Goal: Answer question/provide support: Answer question/provide support

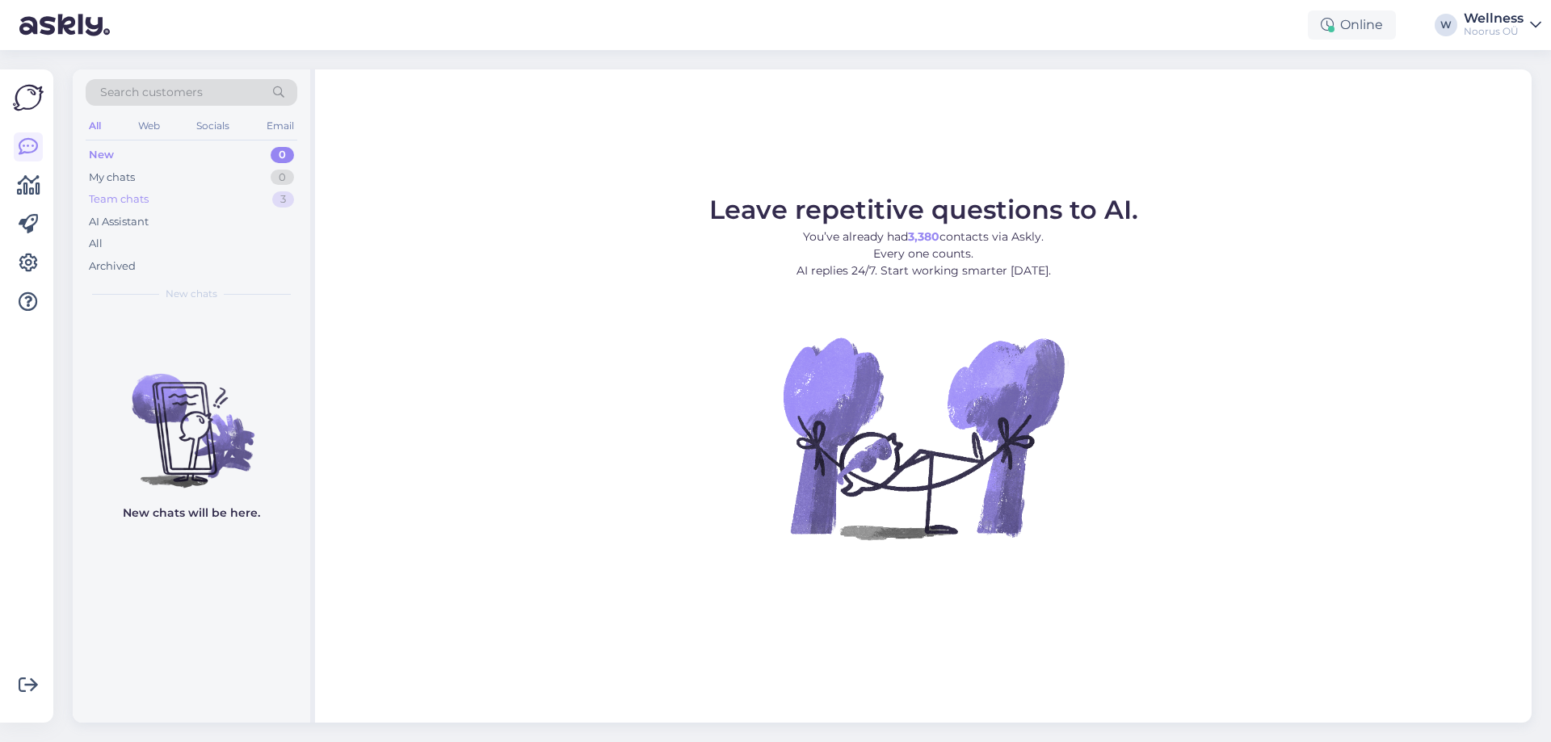
click at [208, 194] on div "Team chats 3" at bounding box center [192, 199] width 212 height 23
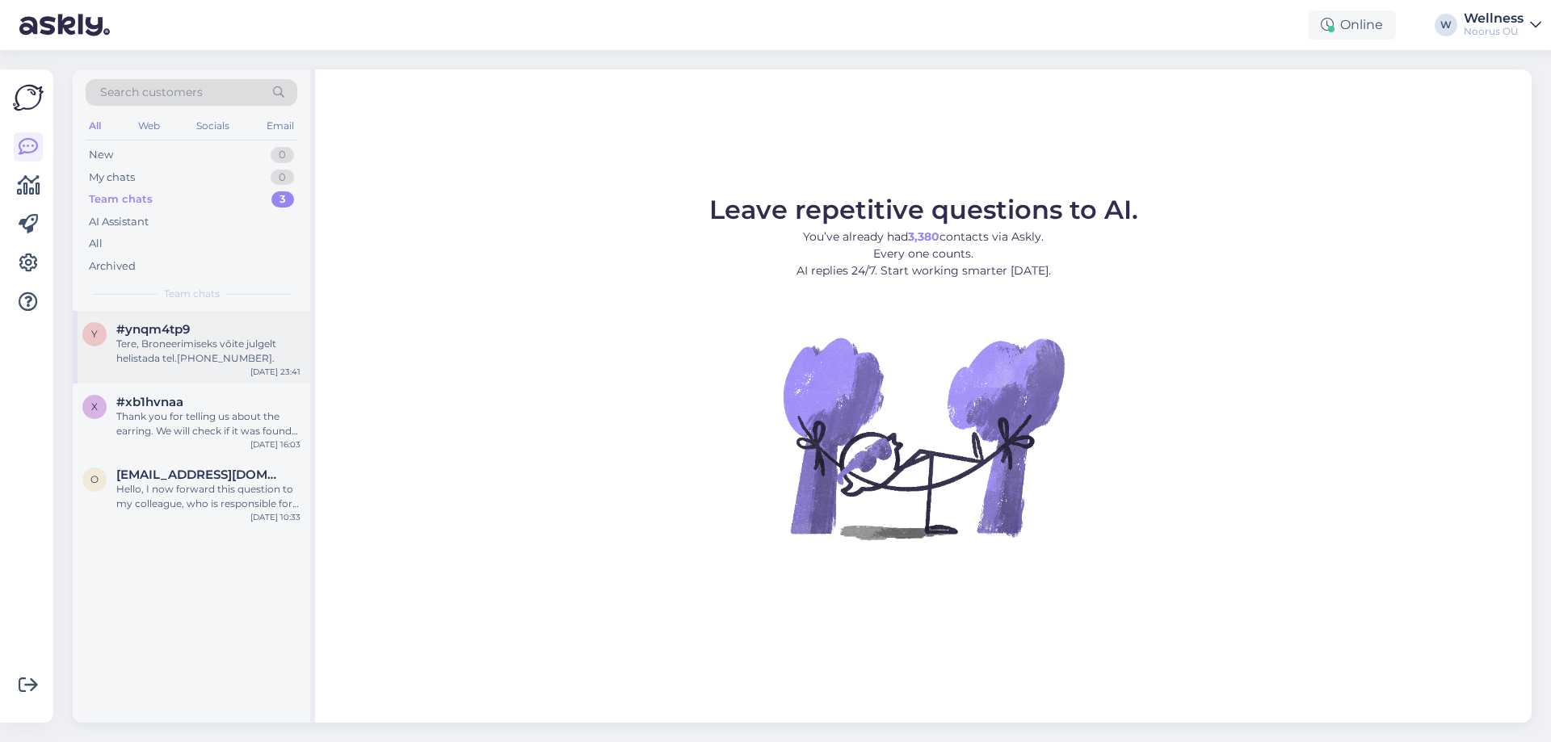
click at [174, 330] on span "#ynqm4tp9" at bounding box center [153, 329] width 74 height 15
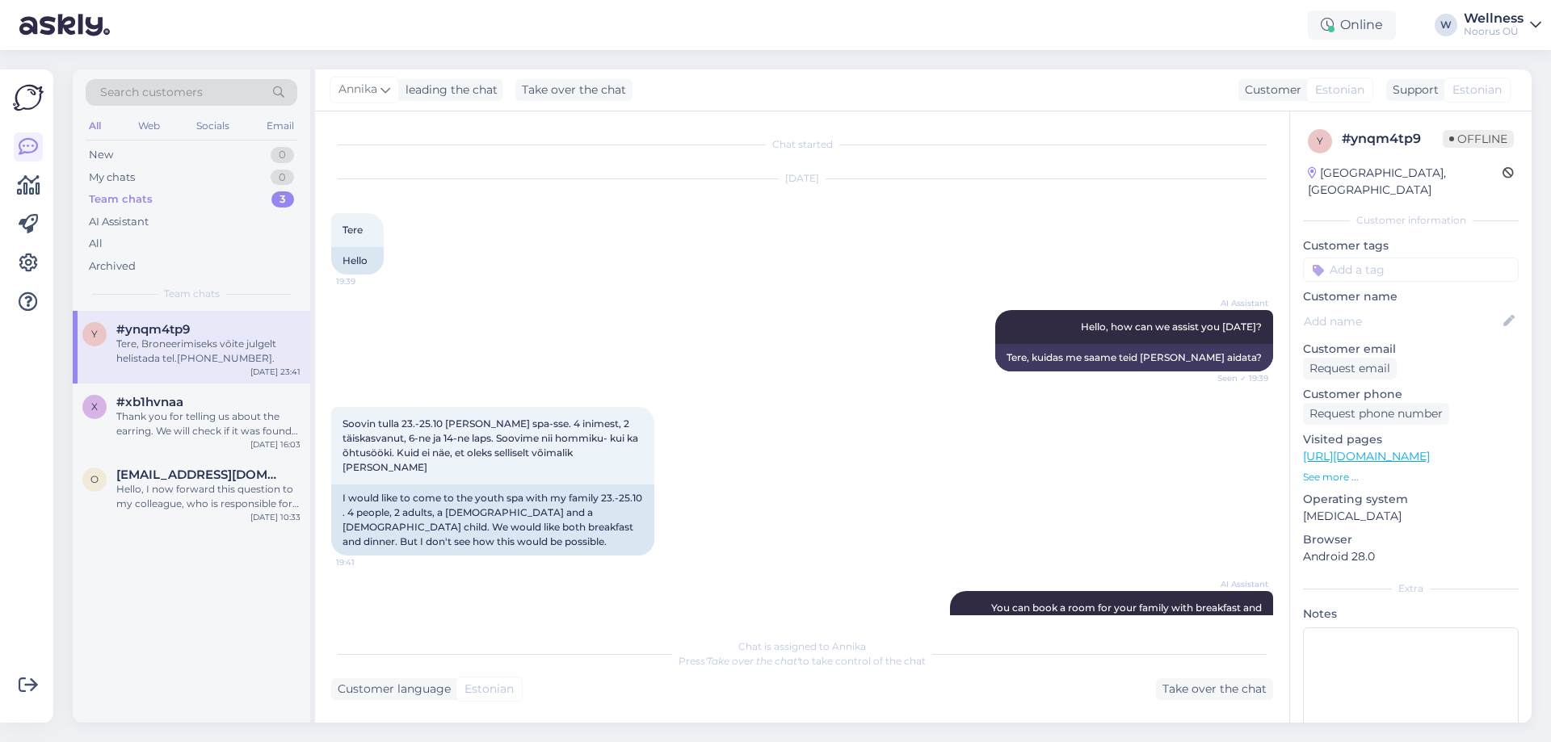
scroll to position [1341, 0]
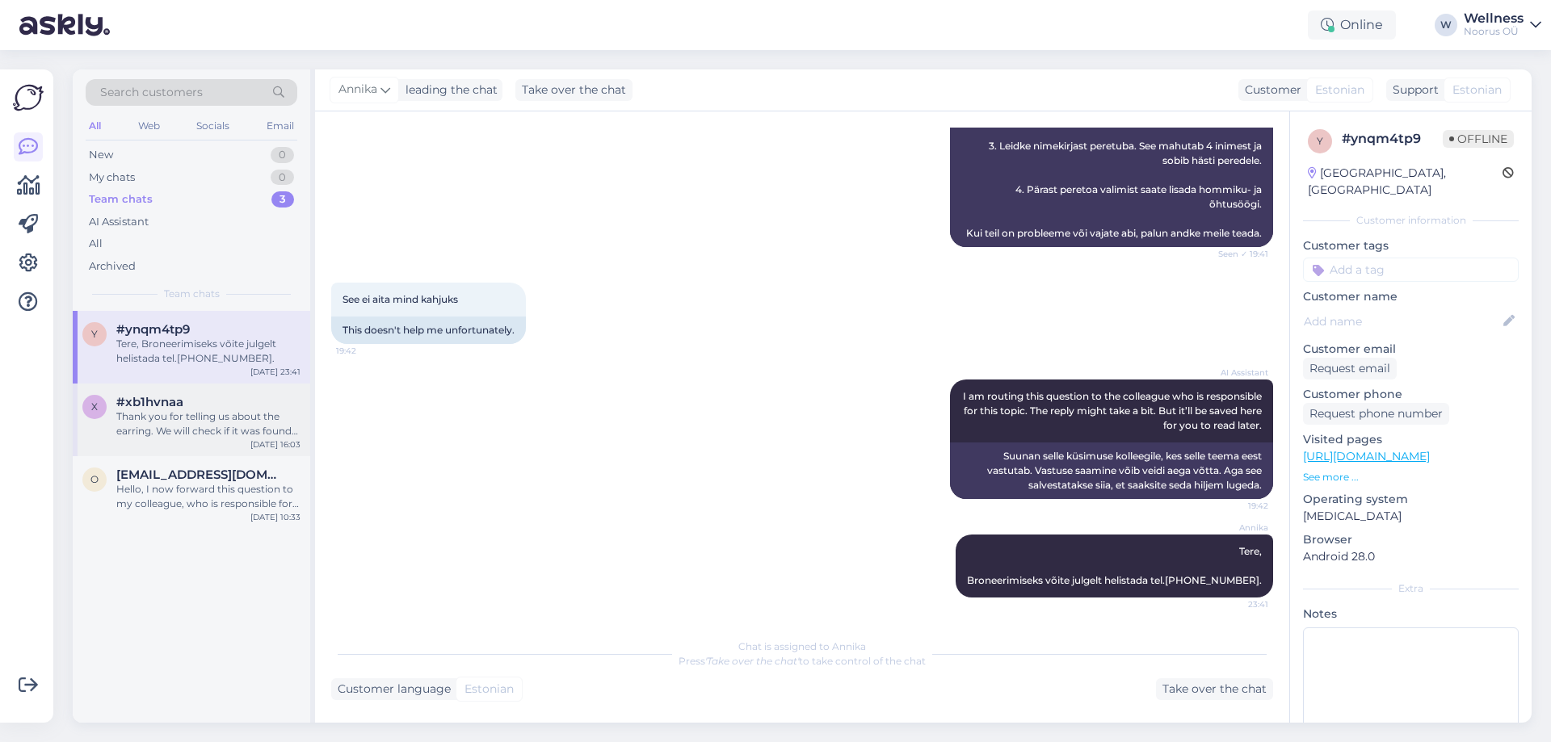
click at [216, 405] on div "#xb1hvnaa" at bounding box center [208, 402] width 184 height 15
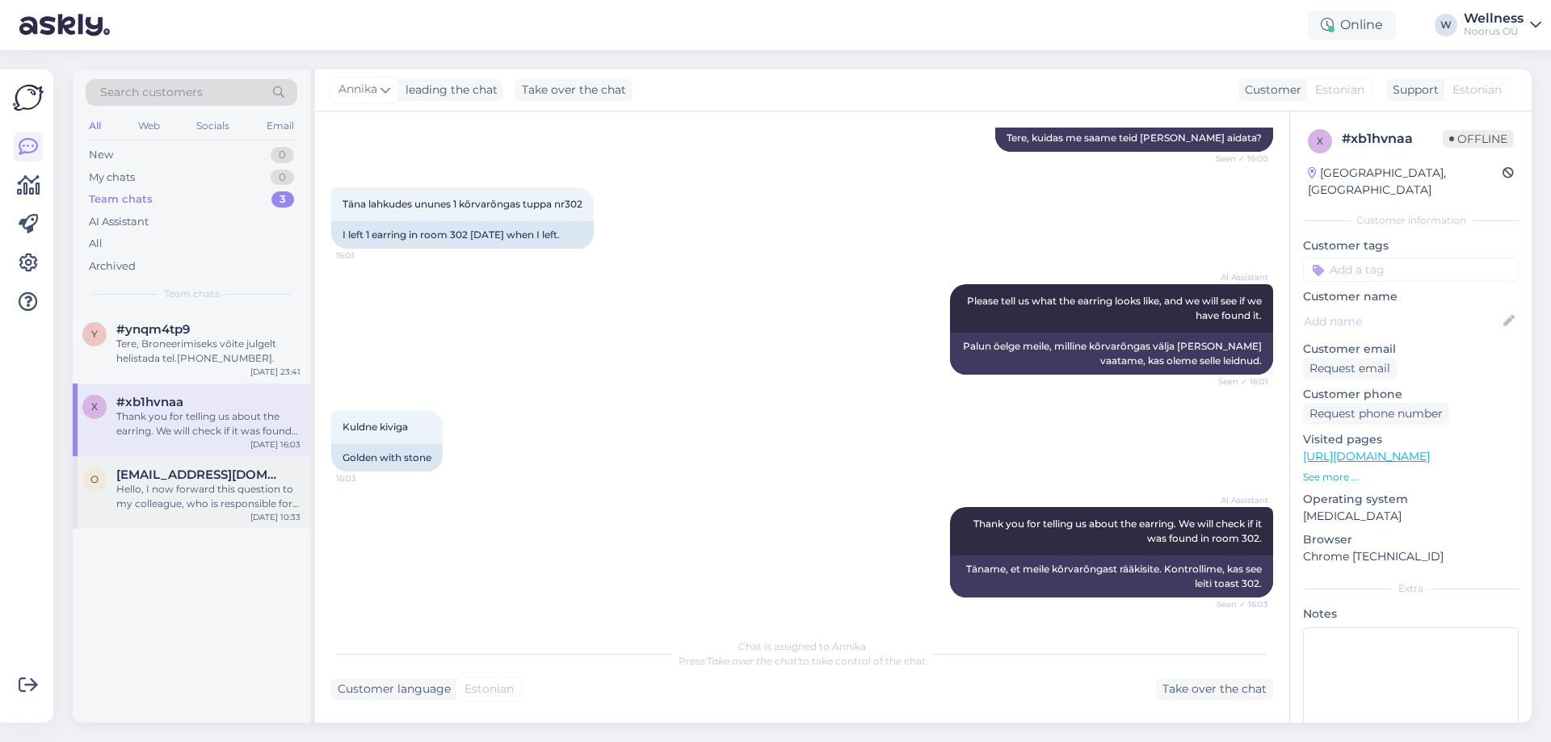
scroll to position [220, 0]
click at [198, 494] on div "Hello, I now forward this question to my colleague, who is responsible for this…" at bounding box center [208, 496] width 184 height 29
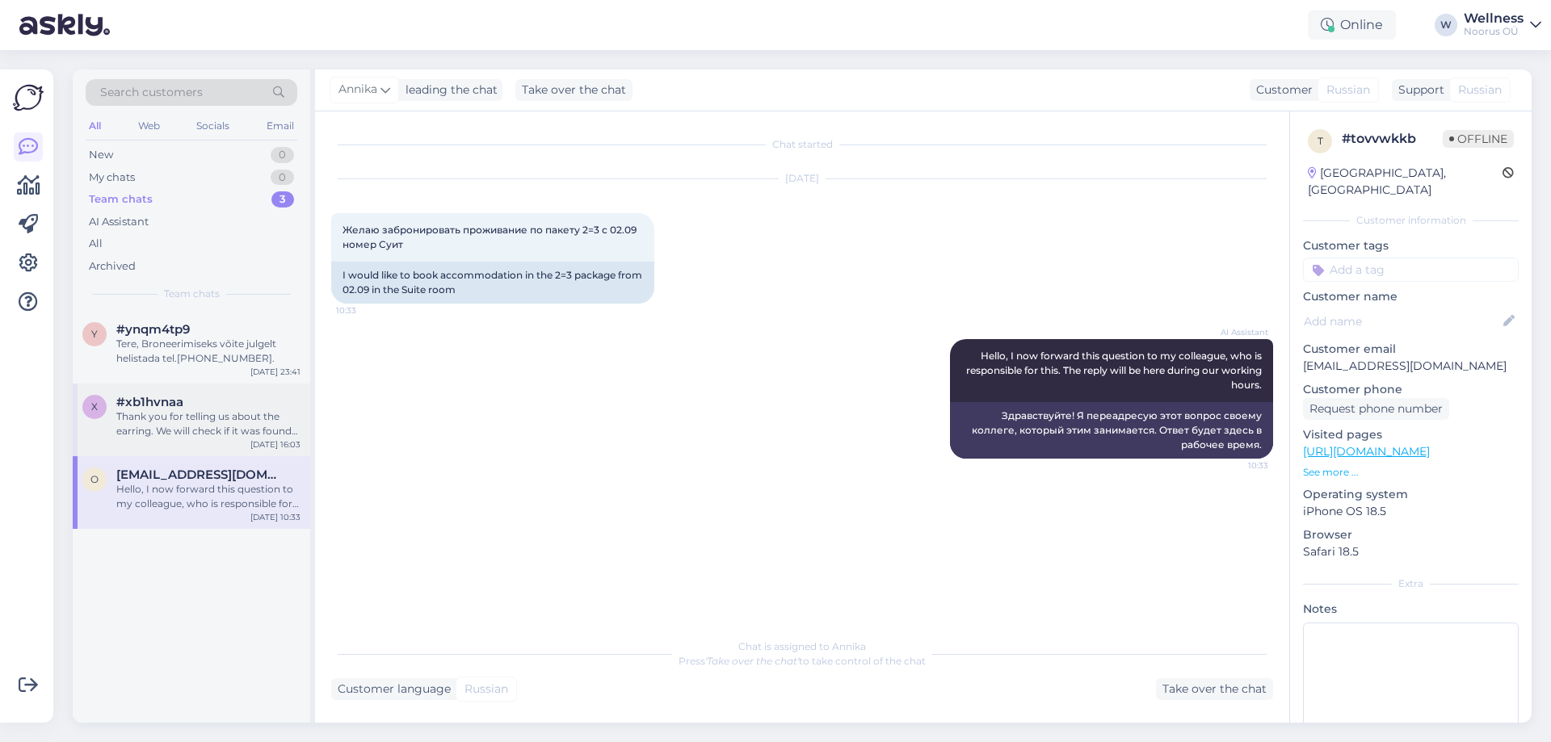
click at [221, 432] on div "Thank you for telling us about the earring. We will check if it was found in ro…" at bounding box center [208, 424] width 184 height 29
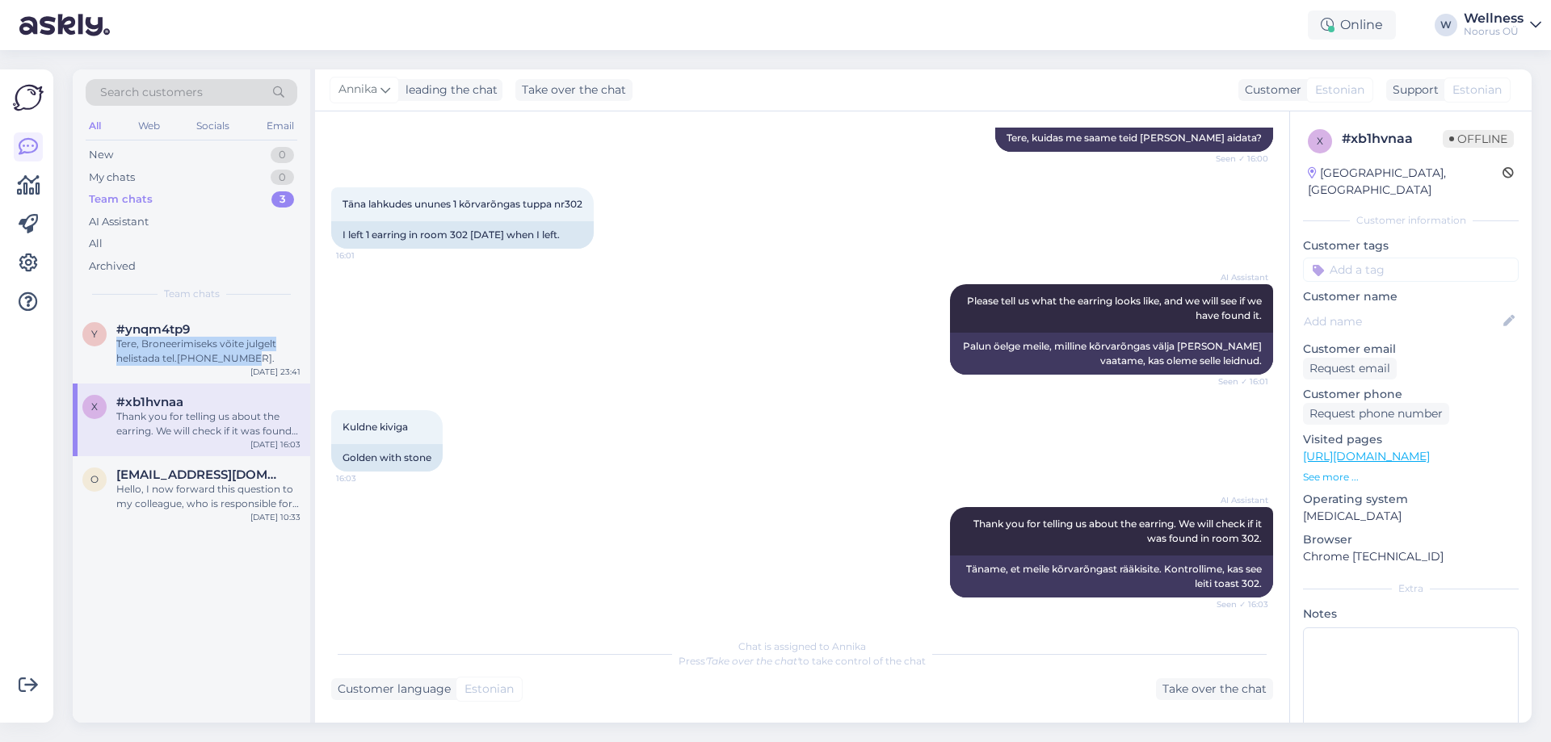
drag, startPoint x: 234, startPoint y: 328, endPoint x: 221, endPoint y: 720, distance: 392.0
click at [221, 717] on div "y #ynqm4tp9 Tere, Broneerimiseks võite julgelt helistada tel.[PHONE_NUMBER]. [D…" at bounding box center [191, 517] width 237 height 412
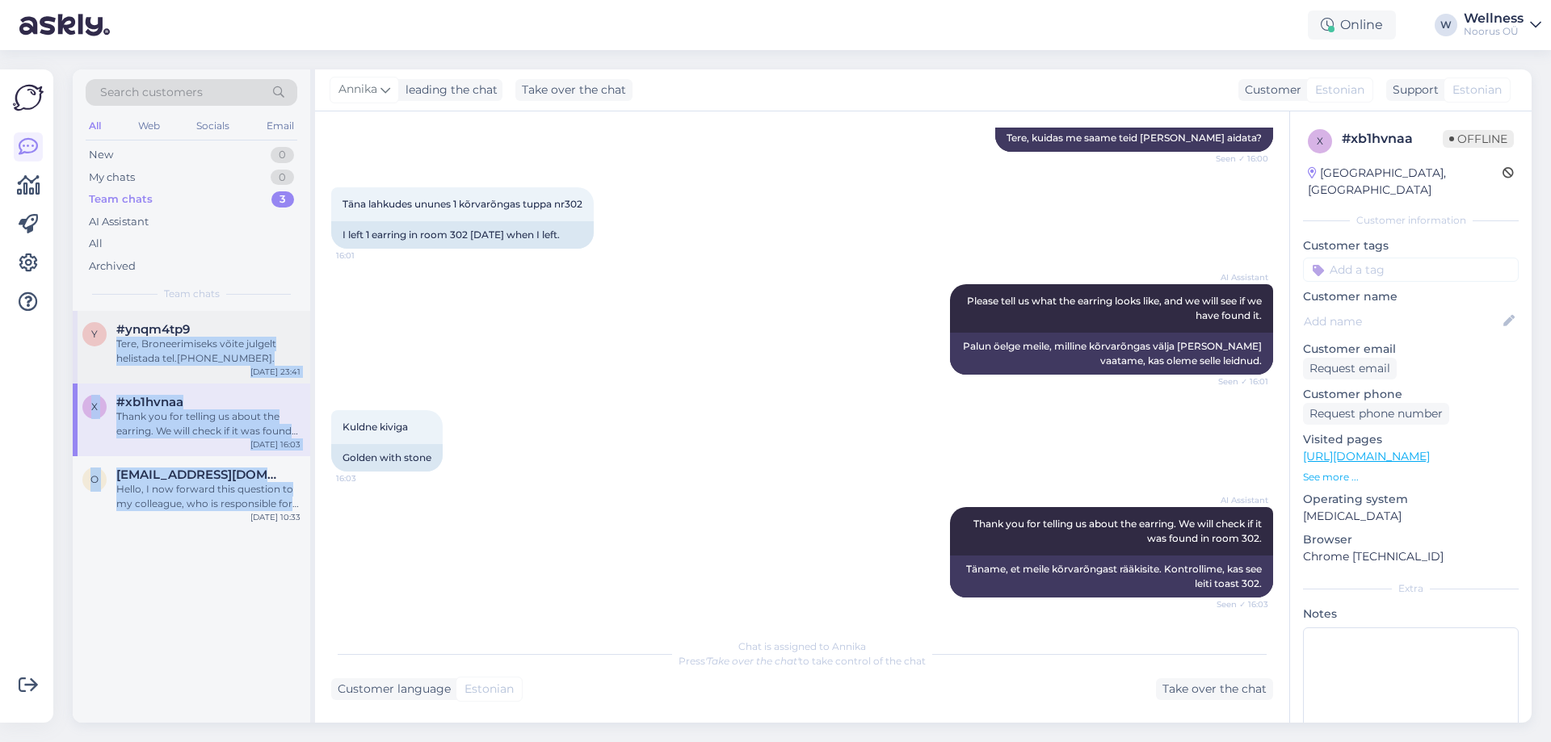
click at [187, 338] on div "Tere, Broneerimiseks võite julgelt helistada tel.[PHONE_NUMBER]." at bounding box center [208, 351] width 184 height 29
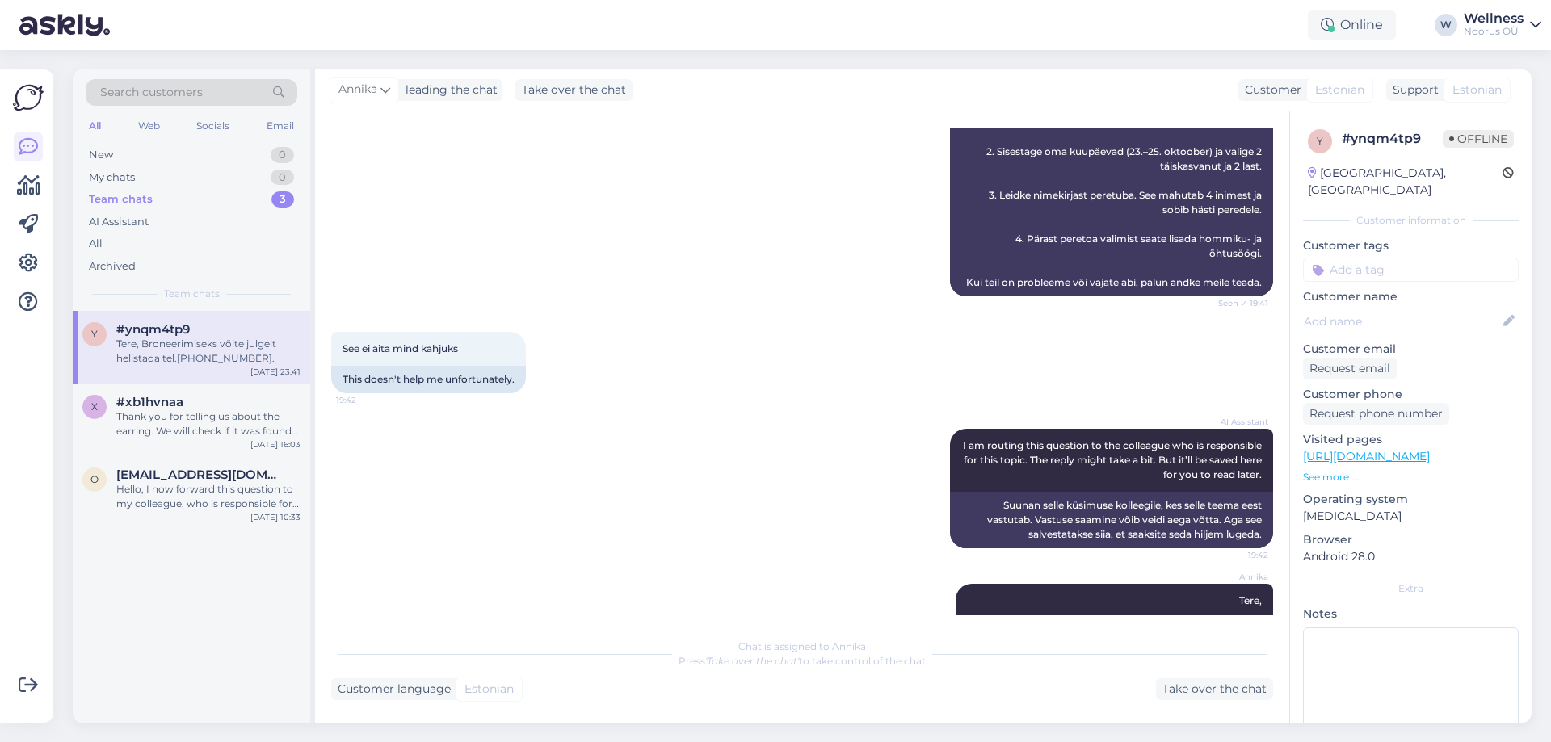
scroll to position [1341, 0]
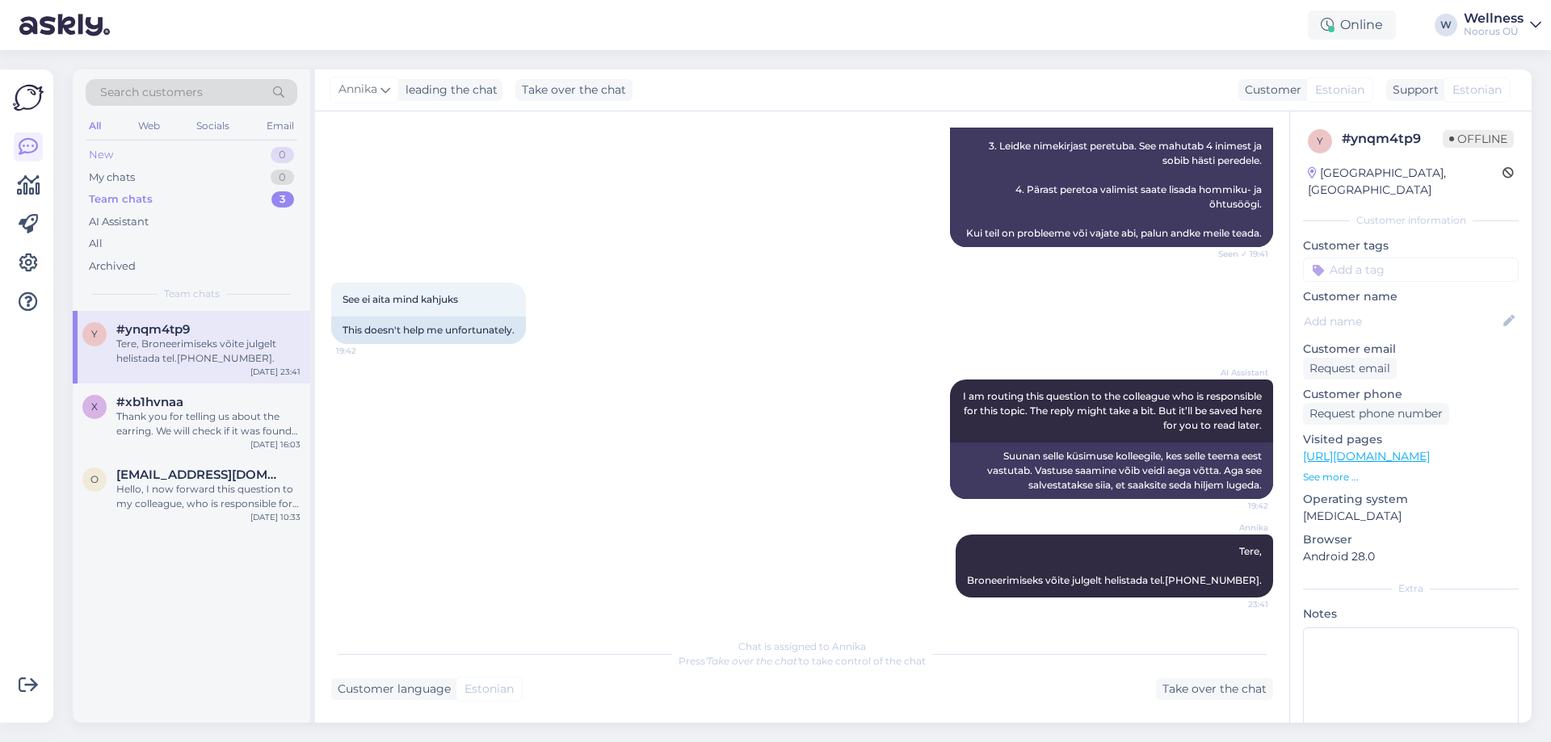
click at [149, 164] on div "New 0" at bounding box center [192, 155] width 212 height 23
